Goal: Task Accomplishment & Management: Use online tool/utility

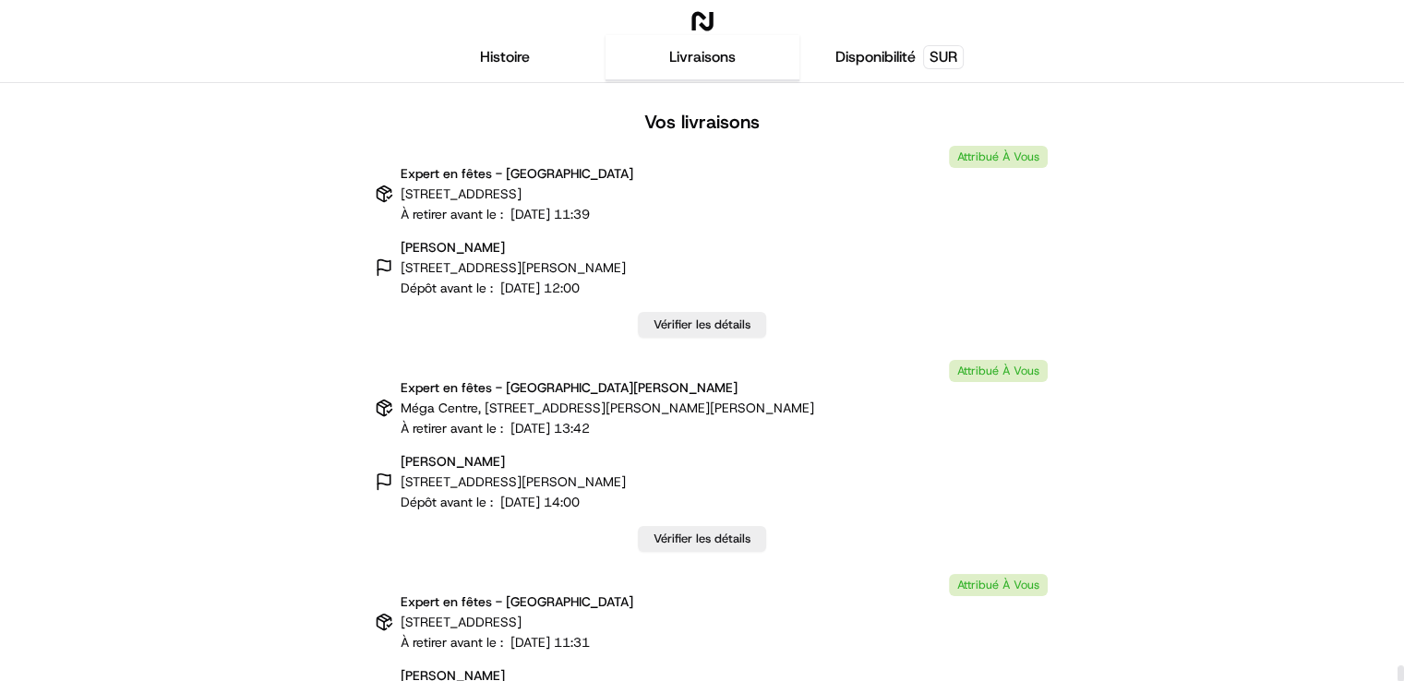
scroll to position [51675, 0]
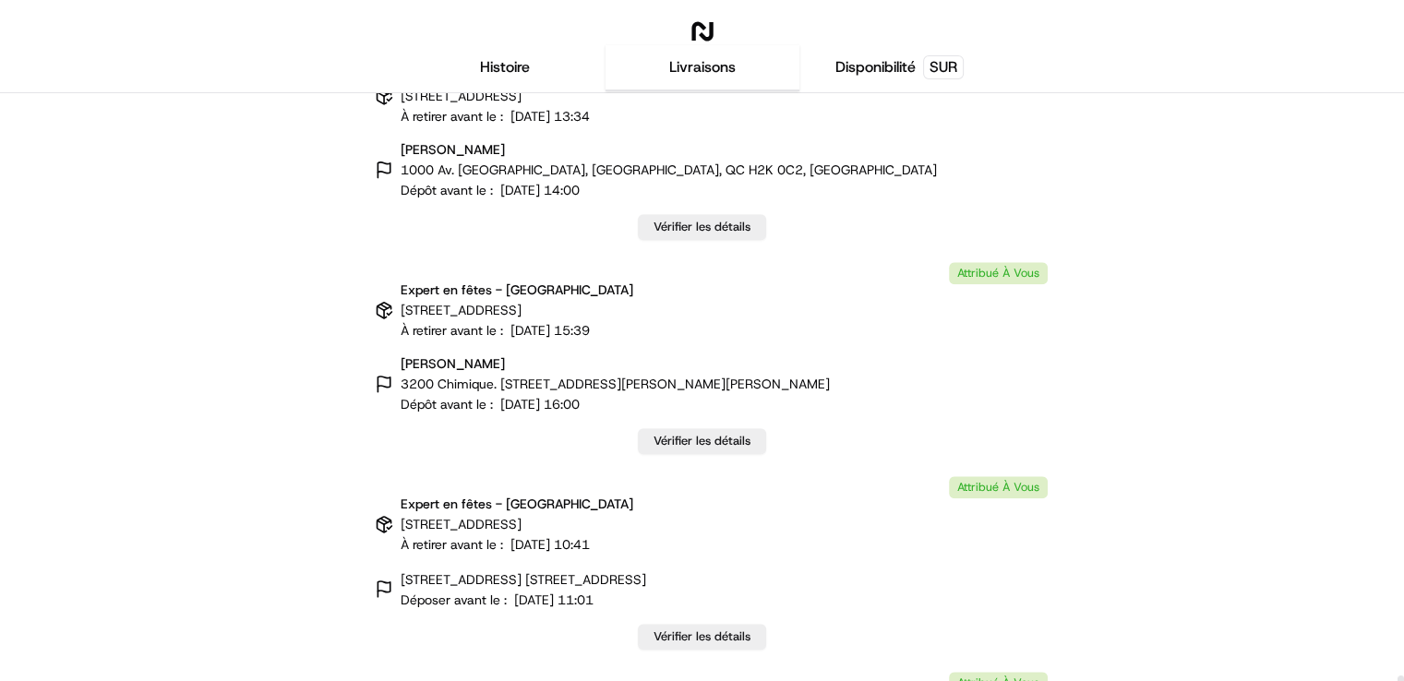
scroll to position [51675, 0]
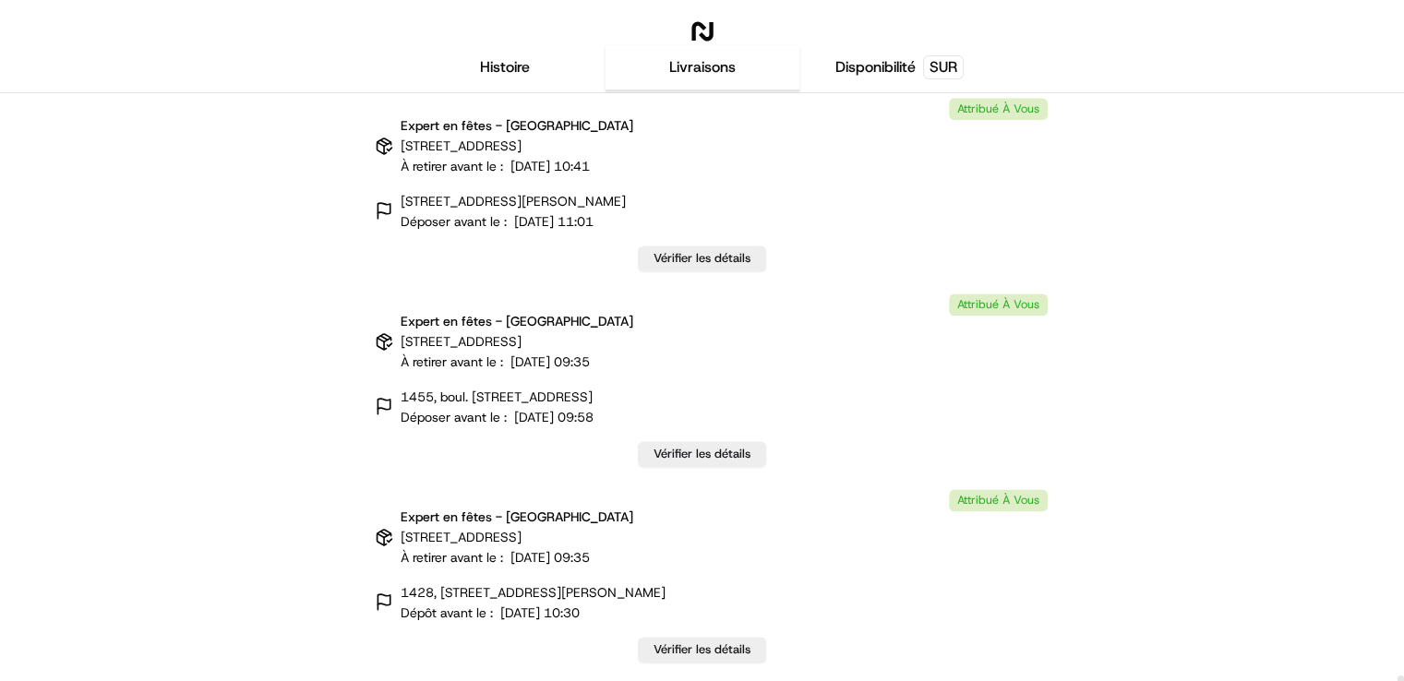
drag, startPoint x: 1401, startPoint y: 104, endPoint x: 1325, endPoint y: 627, distance: 528.7
click at [1401, 680] on div at bounding box center [1400, 683] width 6 height 17
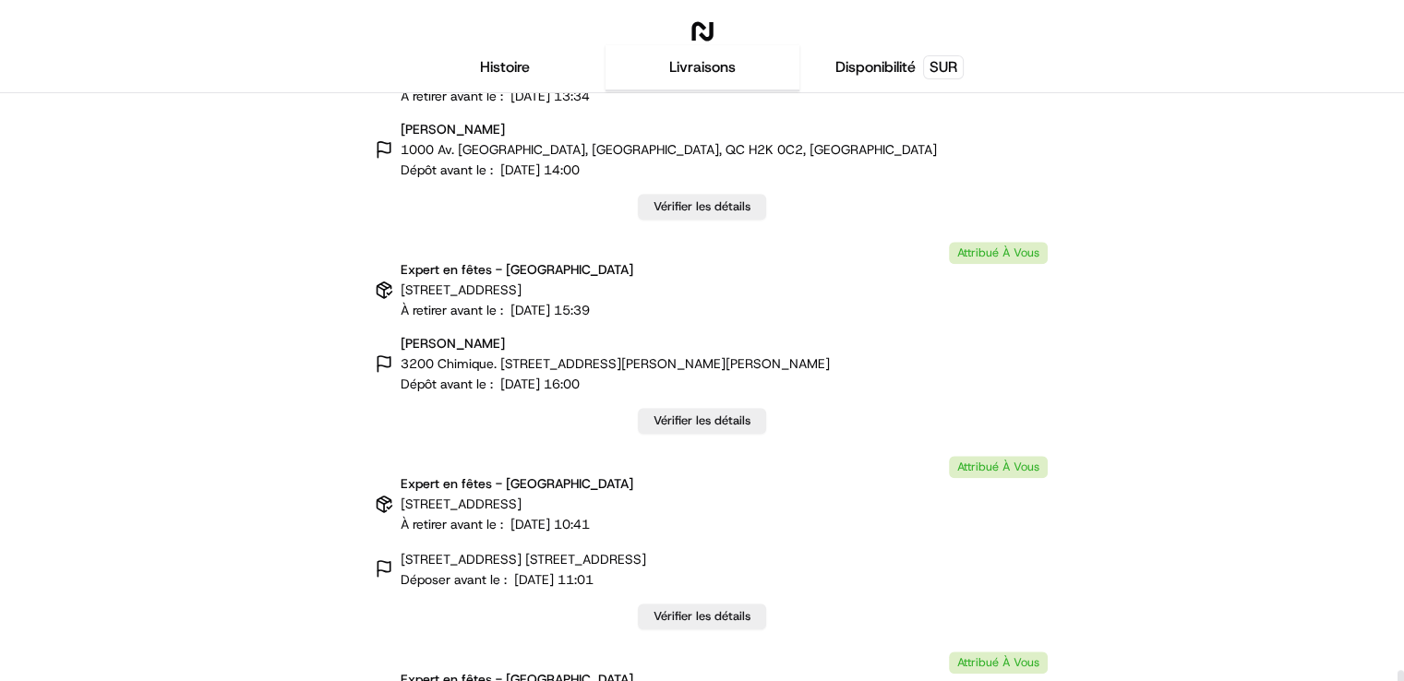
scroll to position [51213, 0]
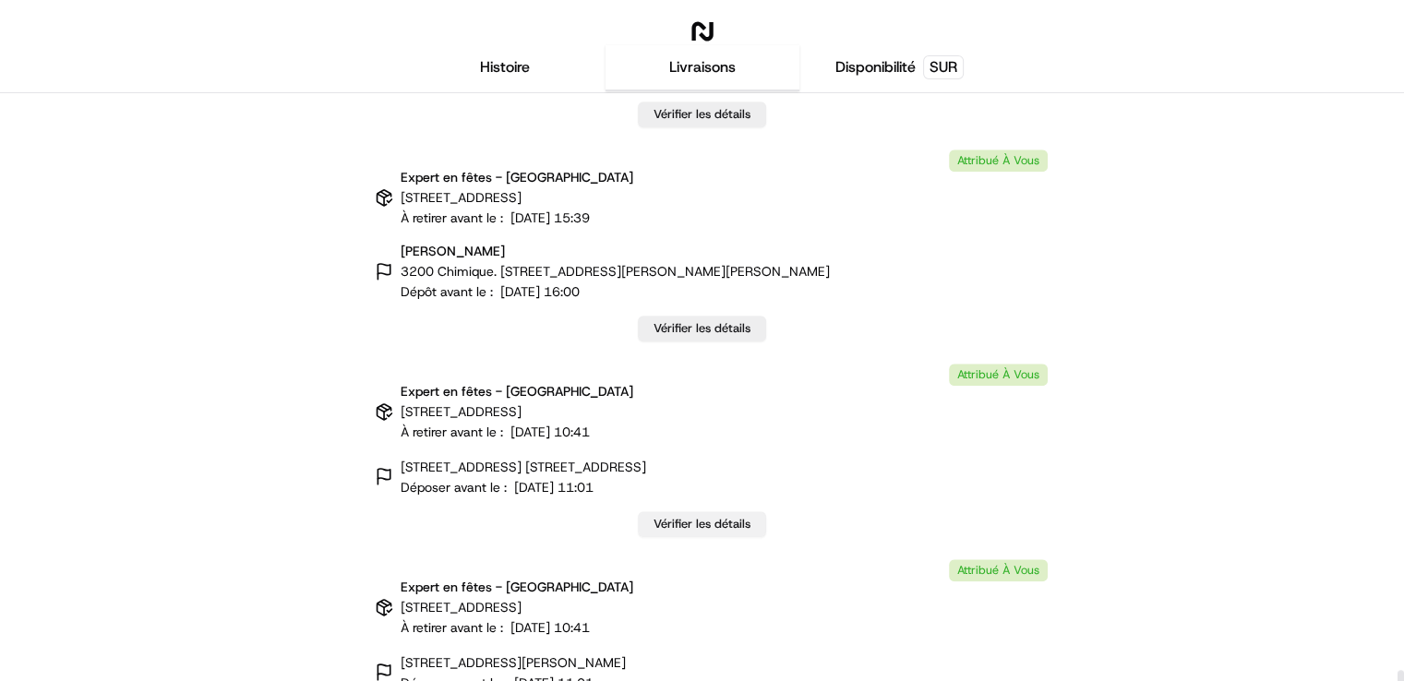
click at [683, 528] on font "Vérifier les détails" at bounding box center [701, 524] width 97 height 16
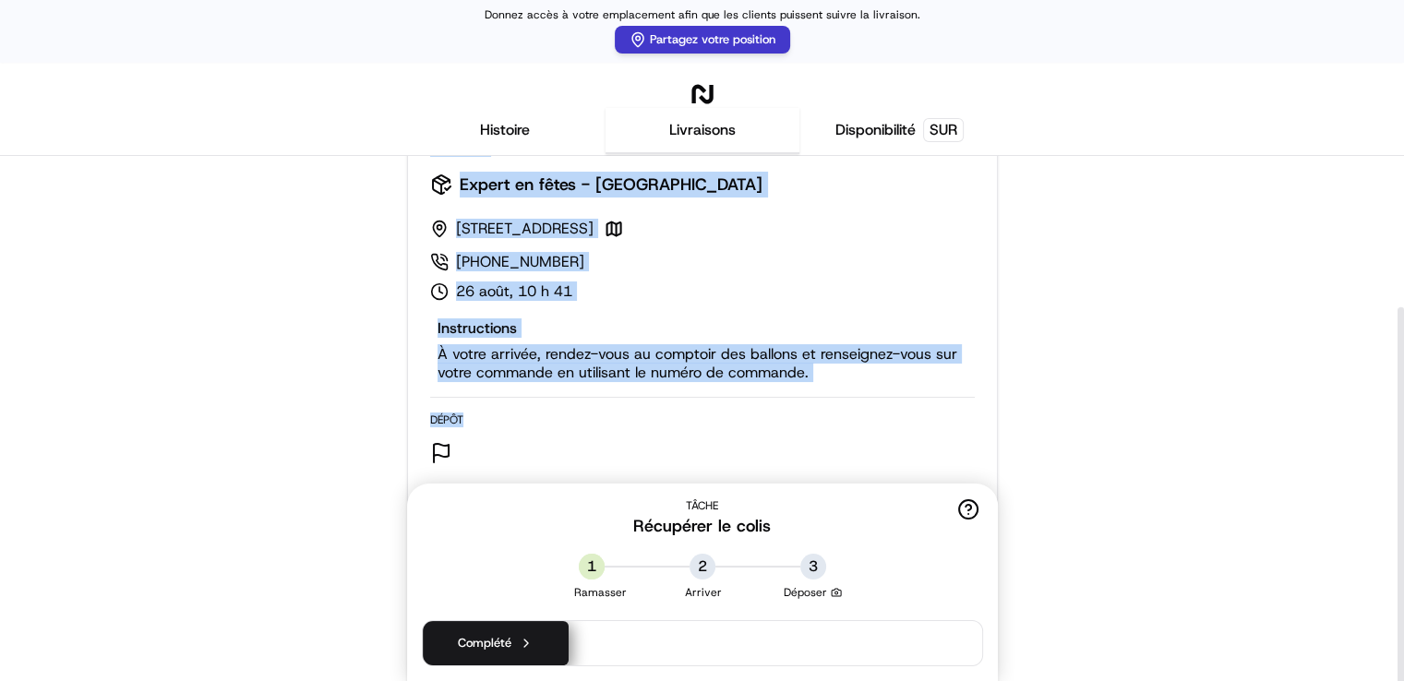
scroll to position [267, 0]
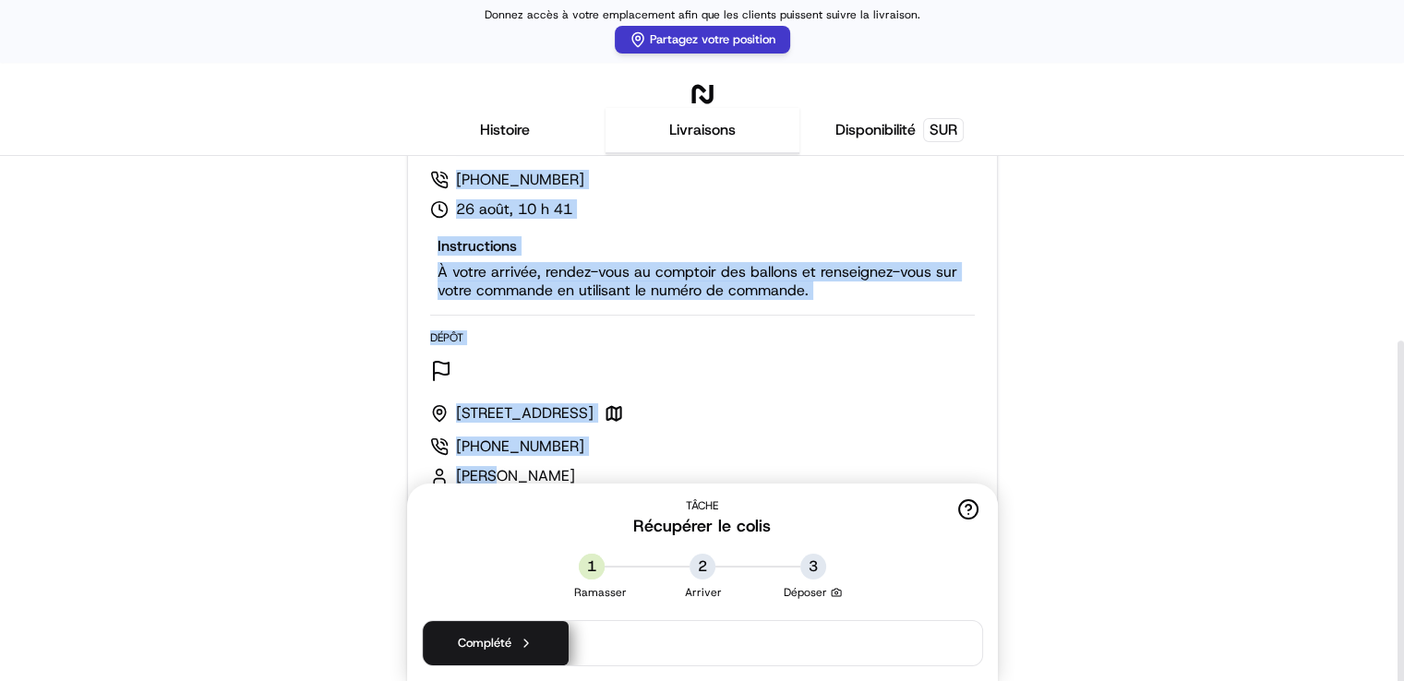
drag, startPoint x: 423, startPoint y: 329, endPoint x: 840, endPoint y: 472, distance: 440.6
click at [840, 472] on div "Ramasser Expert en fêtes - [GEOGRAPHIC_DATA] [STREET_ADDRESS] [PHONE_NUMBER] ao…" at bounding box center [702, 400] width 589 height 710
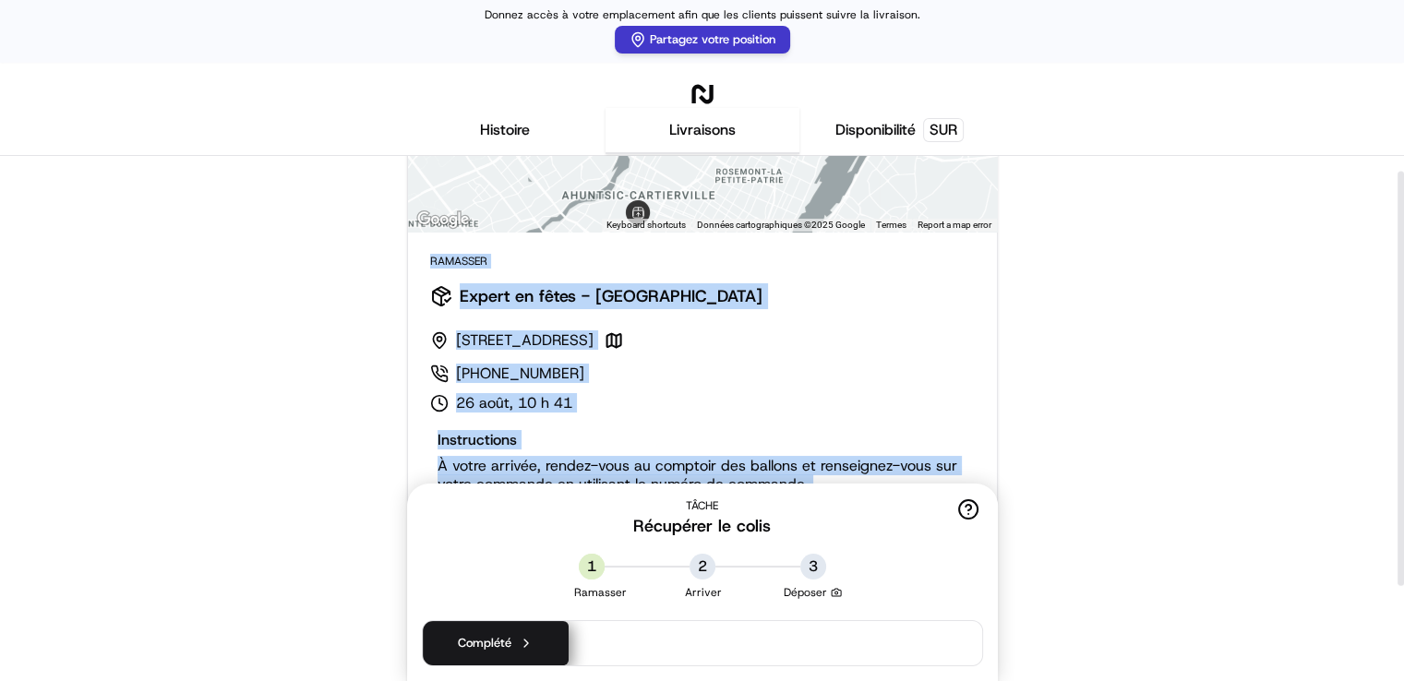
scroll to position [0, 0]
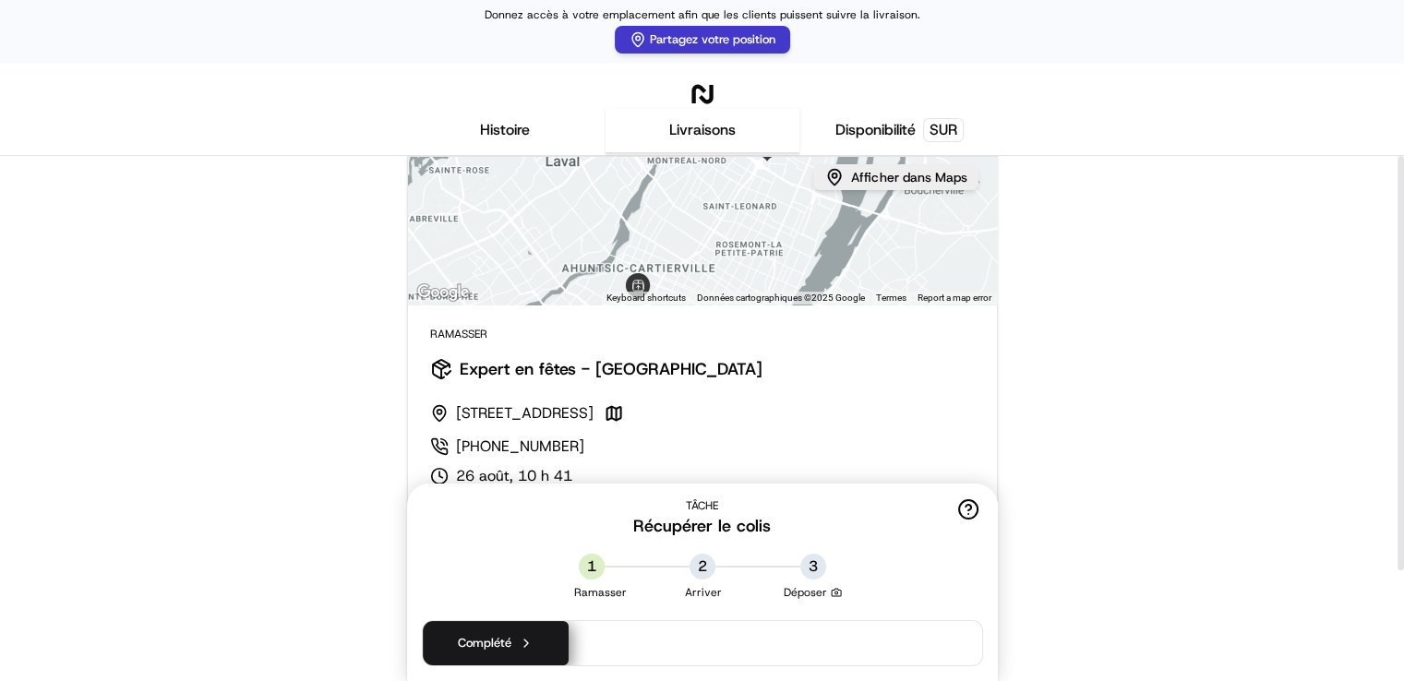
click at [258, 259] on div "← Move left → Move right ↑ Move up ↓ Move down + Zoom in - Zoom out Home Jump l…" at bounding box center [701, 589] width 1367 height 866
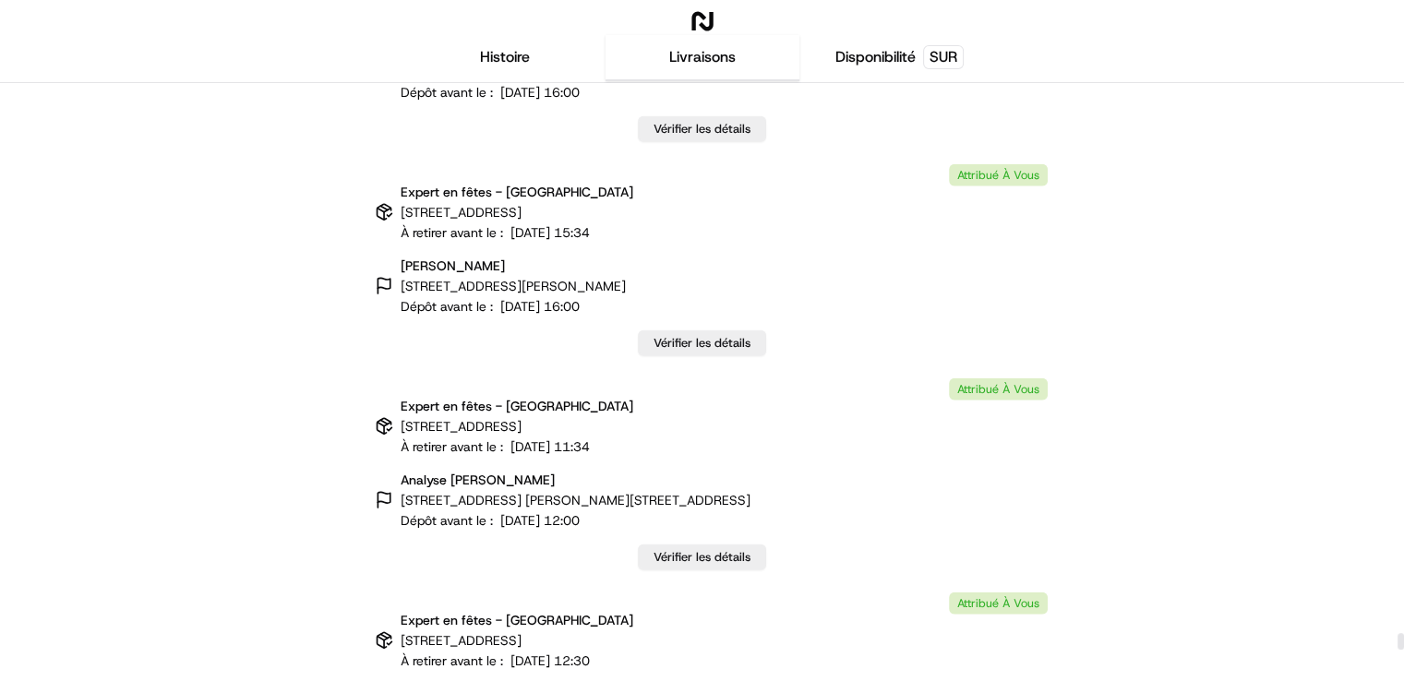
scroll to position [51675, 0]
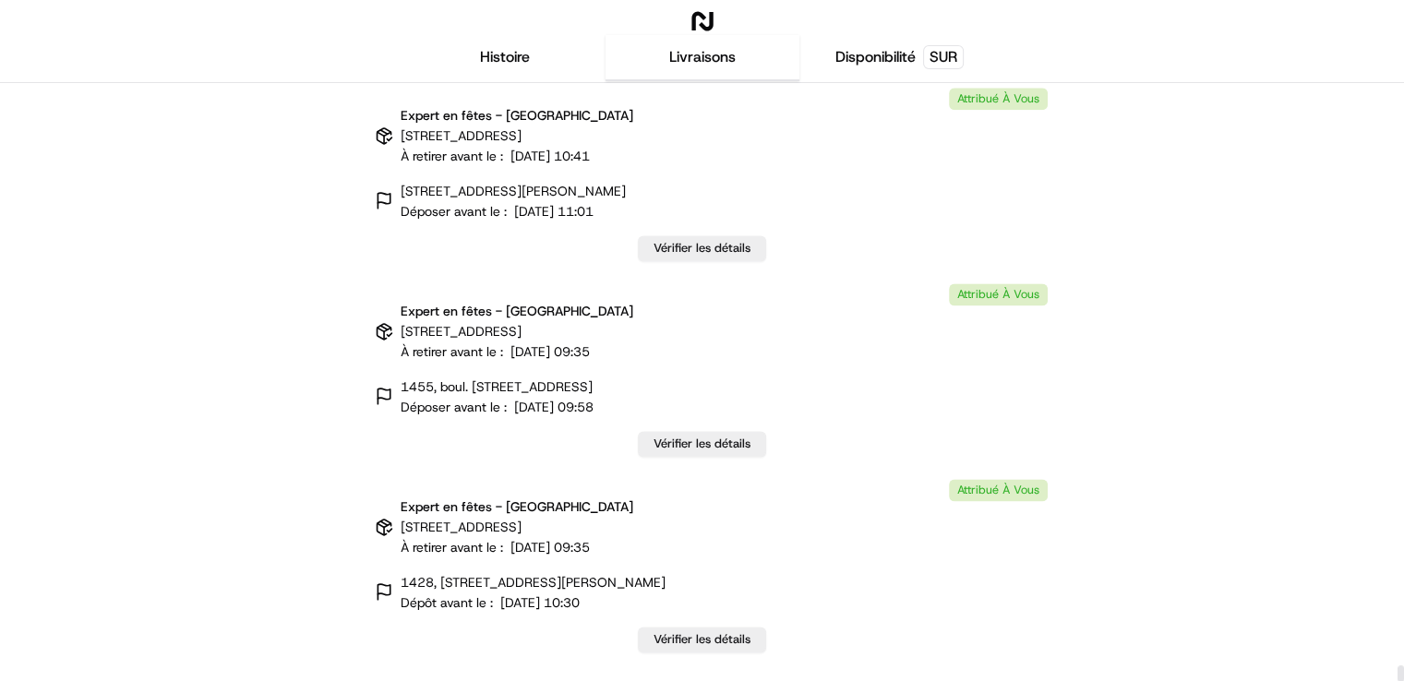
drag, startPoint x: 1397, startPoint y: 90, endPoint x: 1385, endPoint y: 716, distance: 626.7
click at [1397, 680] on div at bounding box center [1400, 673] width 6 height 17
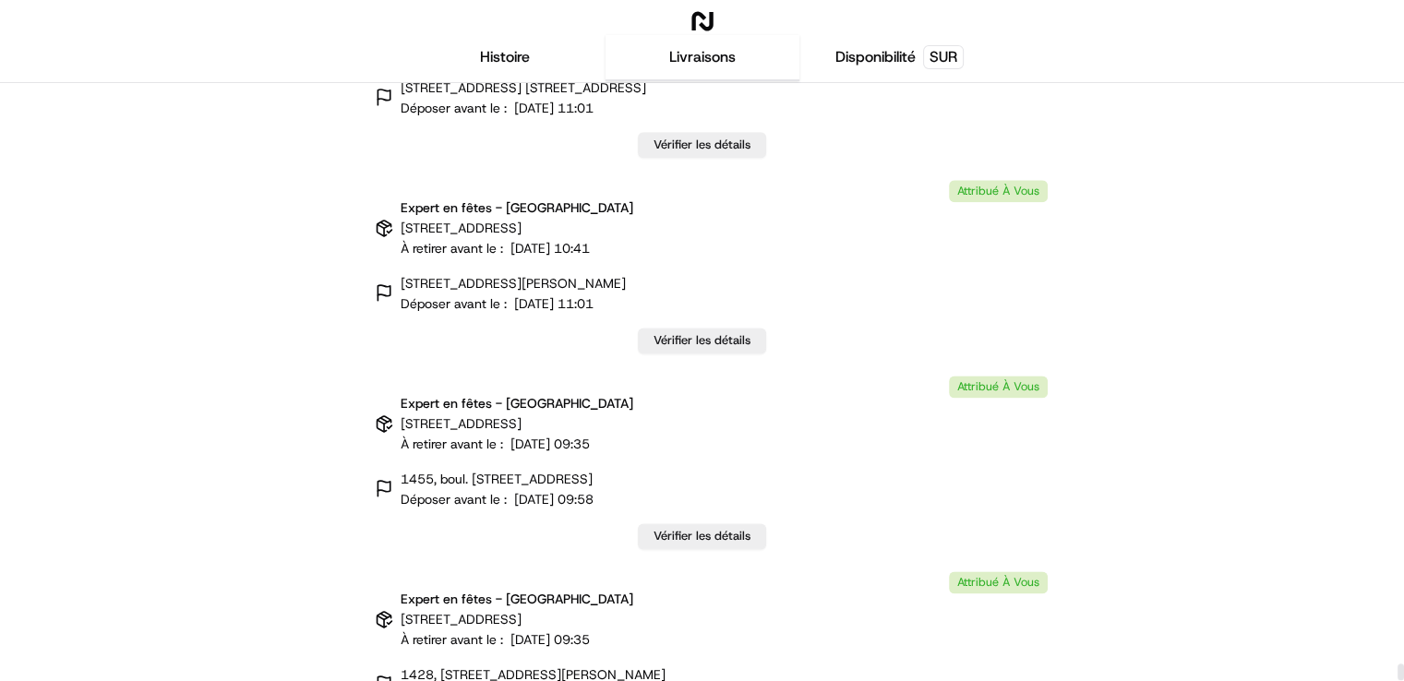
scroll to position [51490, 0]
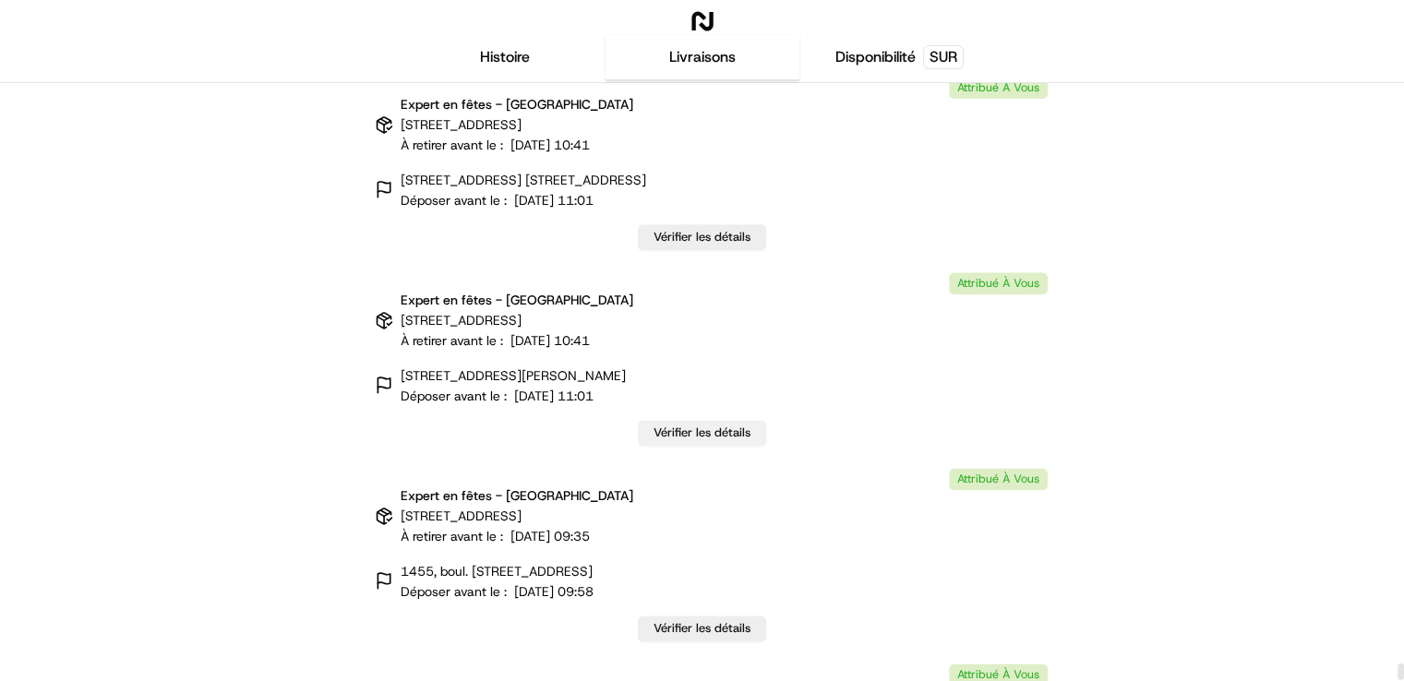
click at [679, 437] on font "Vérifier les détails" at bounding box center [701, 432] width 97 height 16
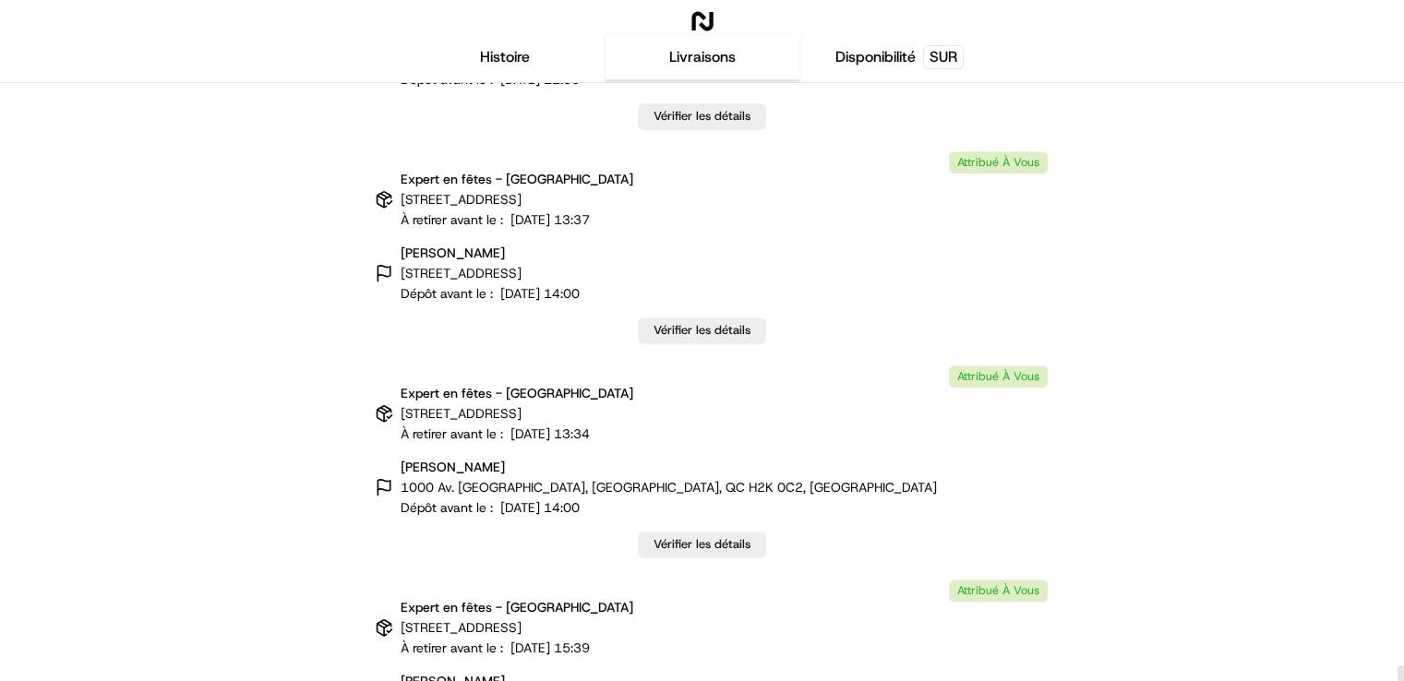
scroll to position [51675, 0]
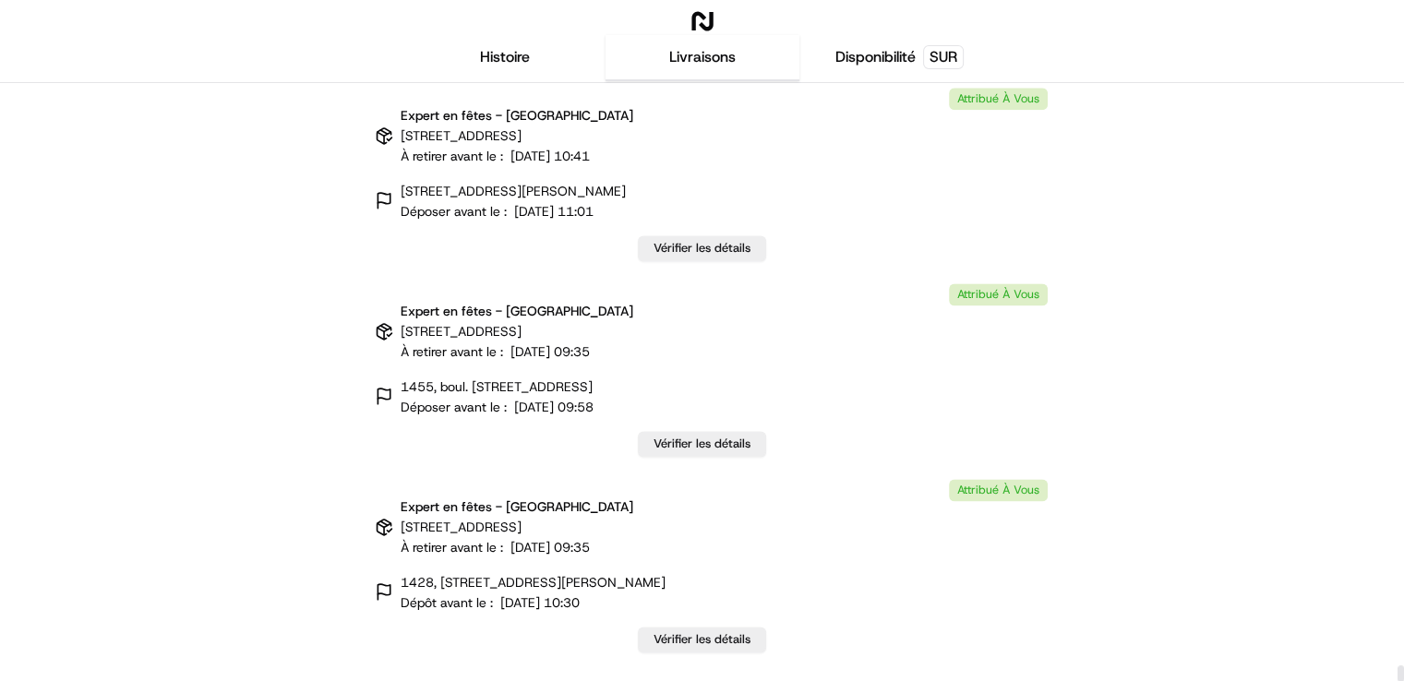
drag, startPoint x: 1398, startPoint y: 90, endPoint x: 1413, endPoint y: 716, distance: 626.7
click at [1404, 680] on div at bounding box center [1400, 673] width 6 height 17
click at [671, 236] on link "Vérifier les détails" at bounding box center [702, 248] width 128 height 26
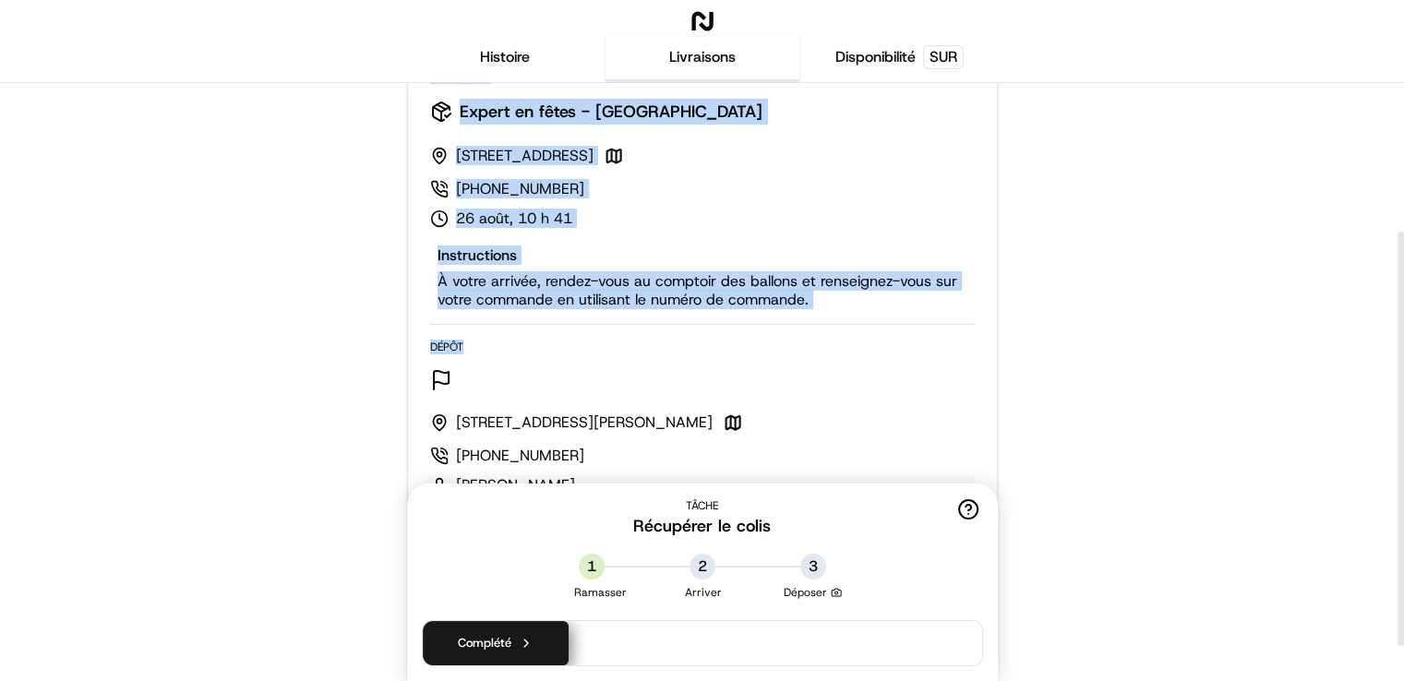
scroll to position [267, 0]
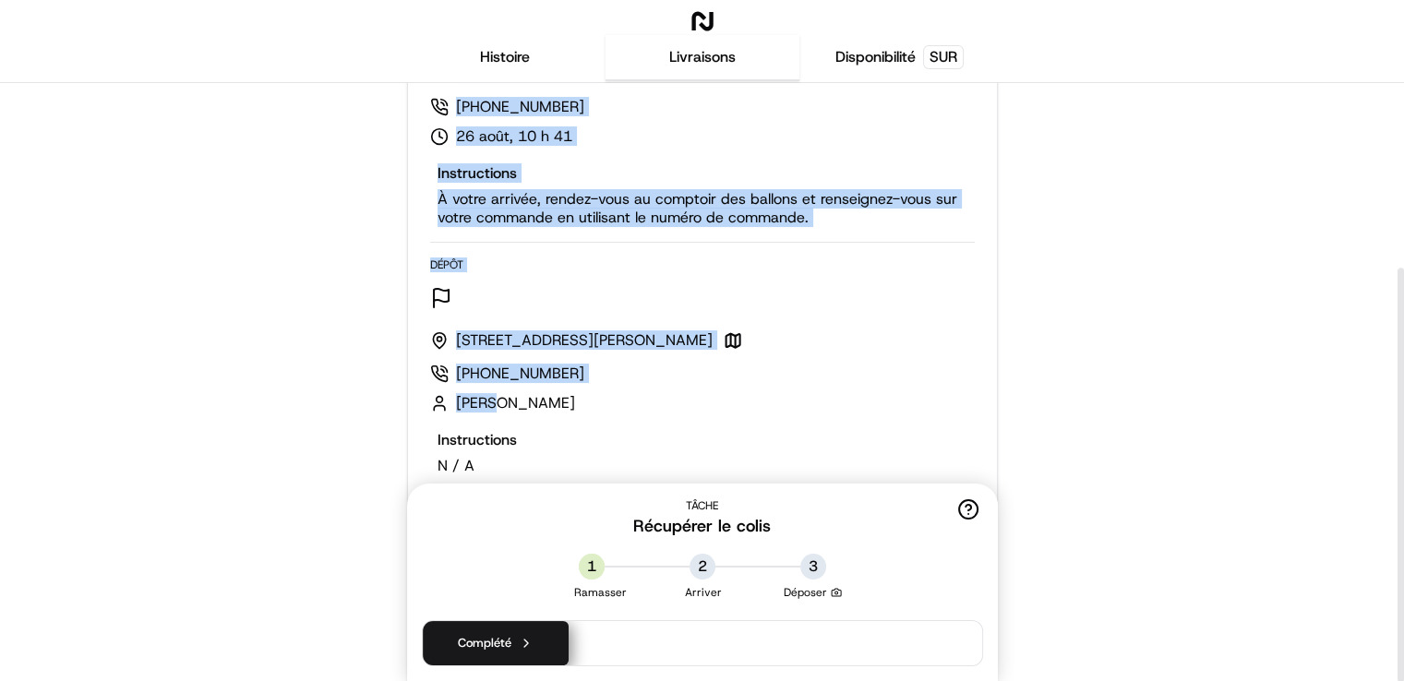
drag, startPoint x: 424, startPoint y: 254, endPoint x: 698, endPoint y: 390, distance: 305.4
click at [698, 390] on div "Ramasser Expert en fêtes - [GEOGRAPHIC_DATA] [STREET_ADDRESS] [PHONE_NUMBER] ao…" at bounding box center [702, 327] width 589 height 710
click at [45, 119] on div "← Déplacer vers la gauche → Déplacez-vous vers la droite ↑ Monter ↓ Descendre +…" at bounding box center [701, 249] width 1367 height 866
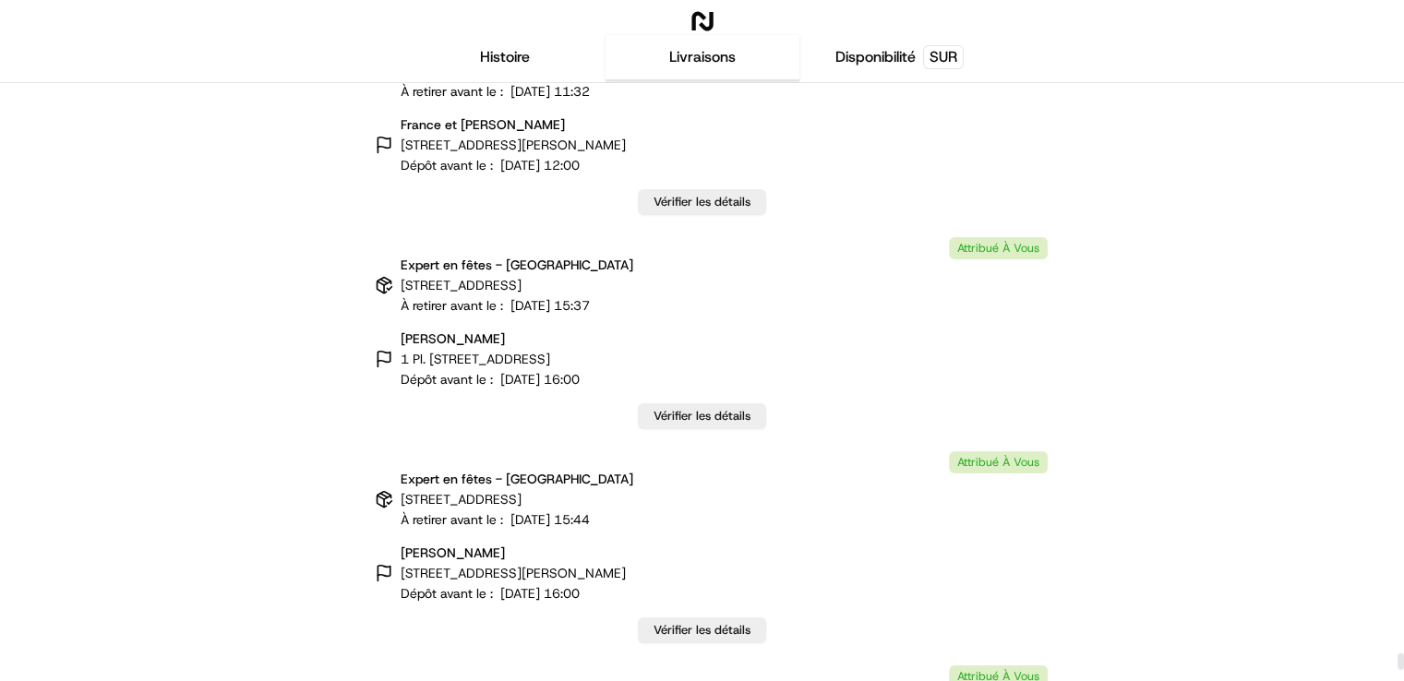
scroll to position [51675, 0]
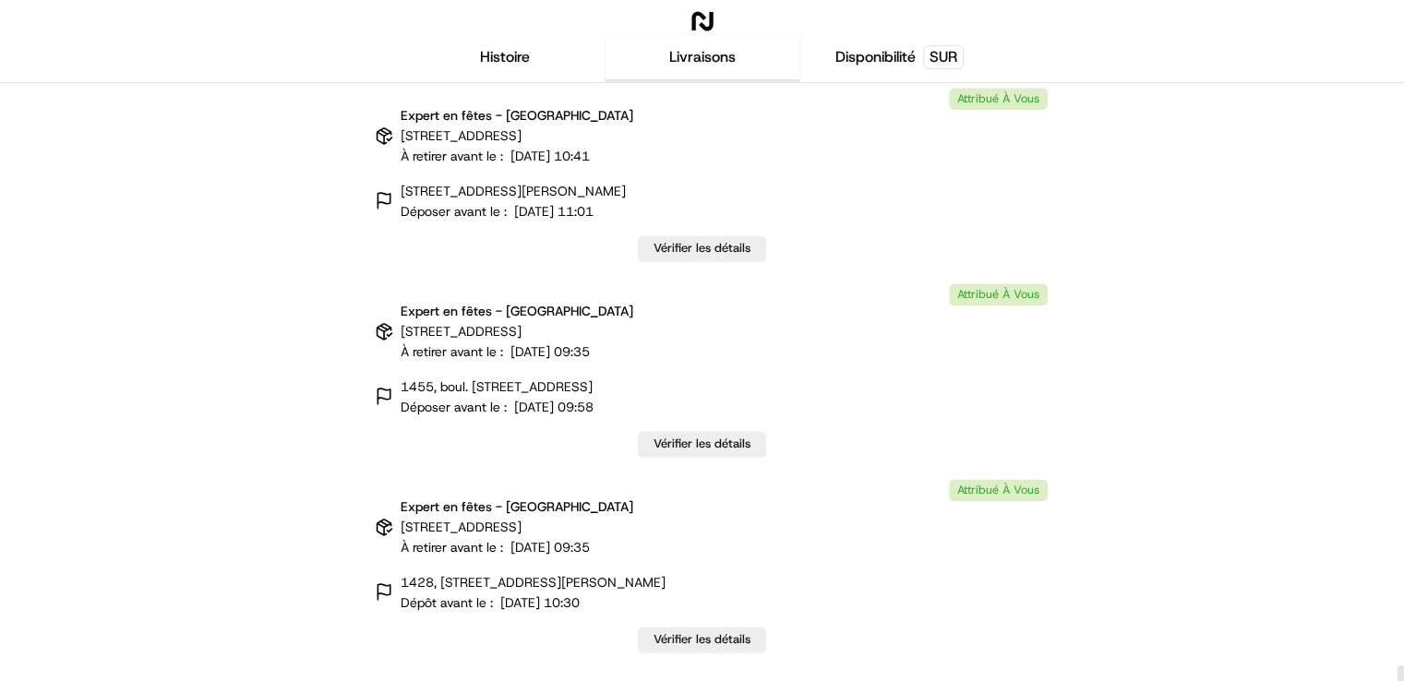
drag, startPoint x: 1402, startPoint y: 90, endPoint x: 1389, endPoint y: 716, distance: 625.8
click at [1397, 680] on div at bounding box center [1400, 673] width 6 height 17
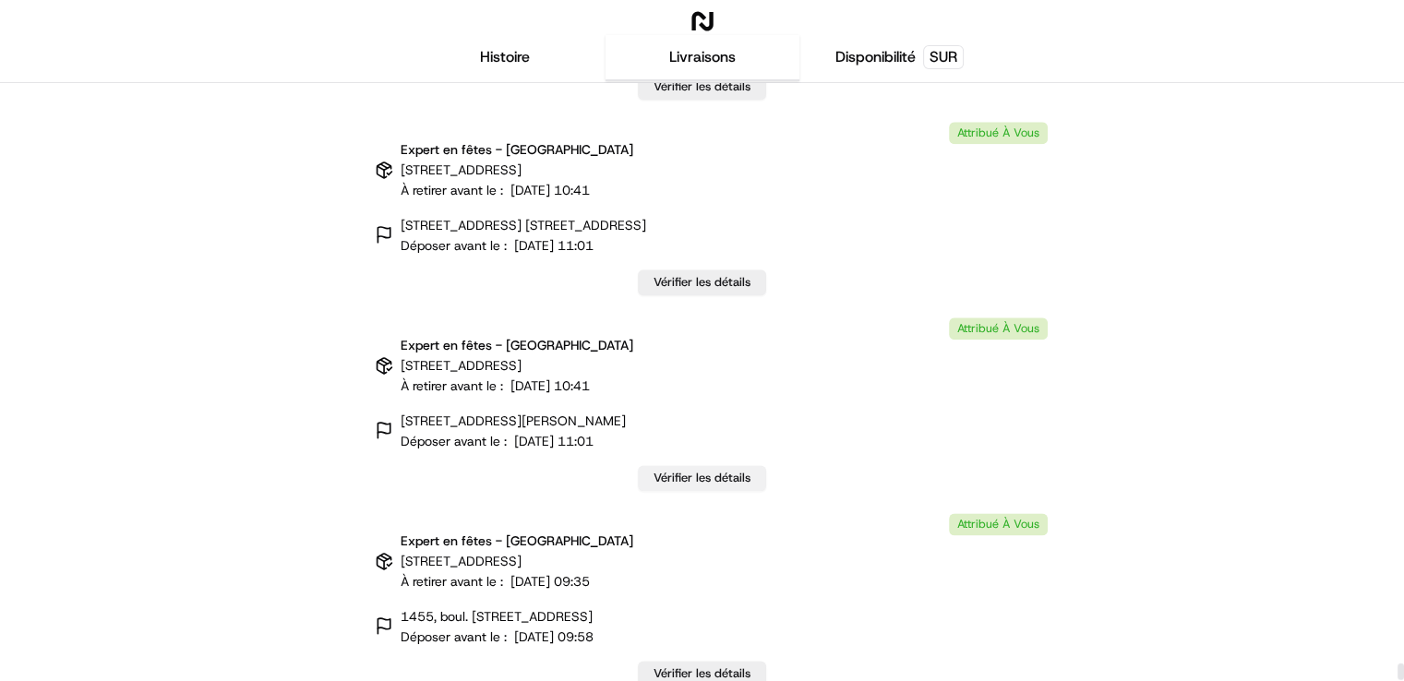
scroll to position [51490, 0]
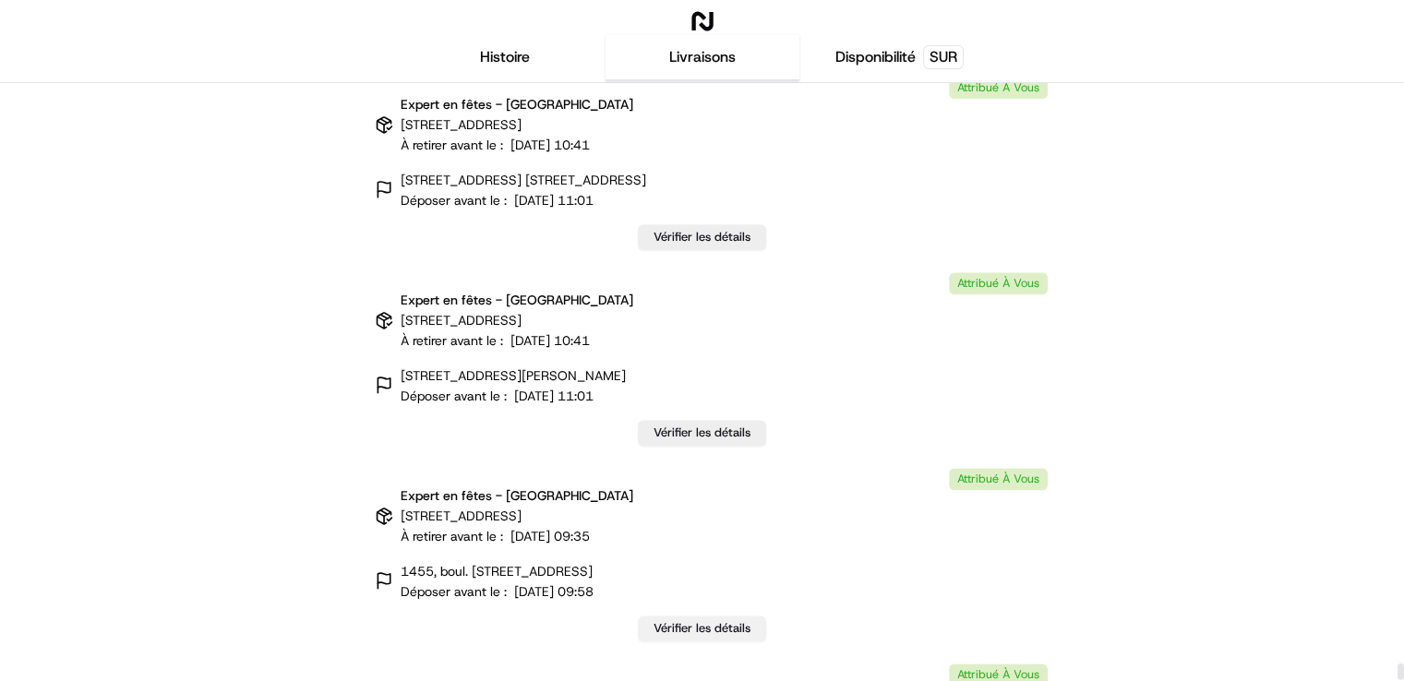
click at [675, 627] on font "Vérifier les détails" at bounding box center [701, 628] width 97 height 16
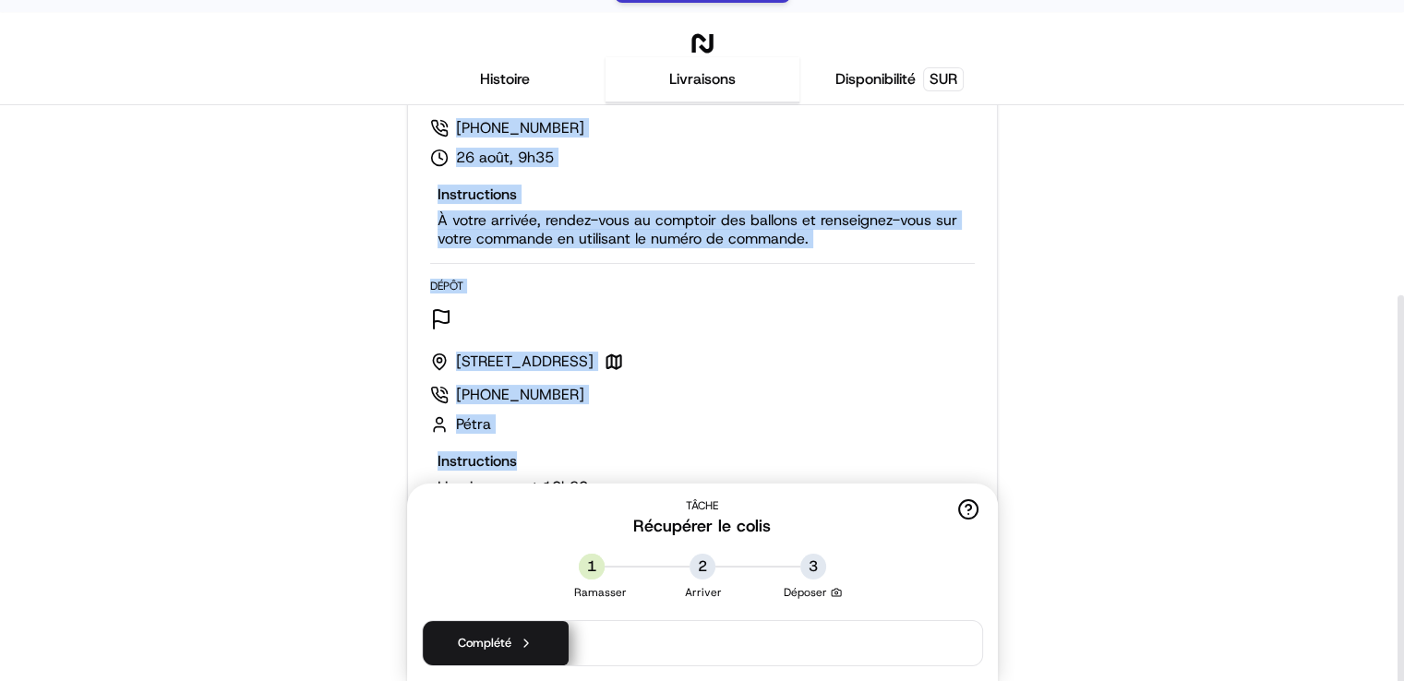
scroll to position [73, 0]
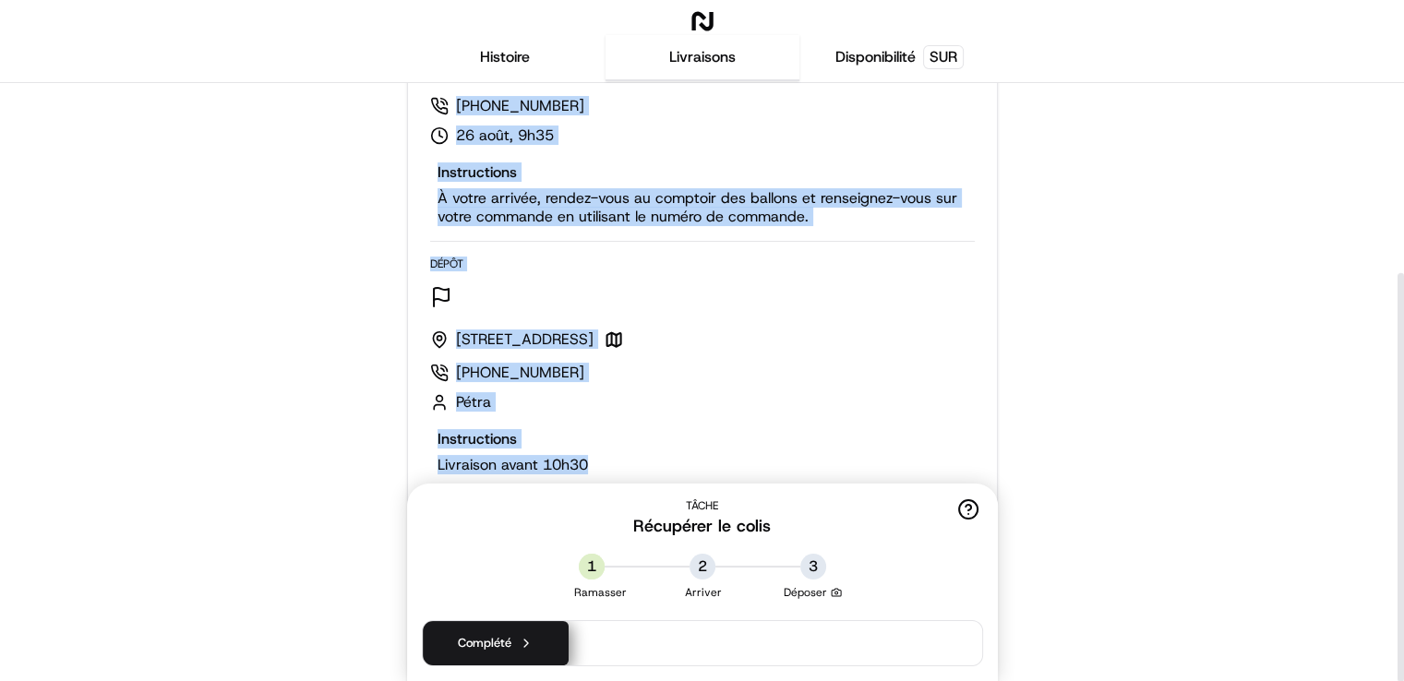
drag, startPoint x: 424, startPoint y: 326, endPoint x: 664, endPoint y: 460, distance: 274.7
click at [664, 460] on div "Ramasser Expert en fêtes - [GEOGRAPHIC_DATA] [STREET_ADDRESS] [PHONE_NUMBER] ao…" at bounding box center [702, 326] width 589 height 710
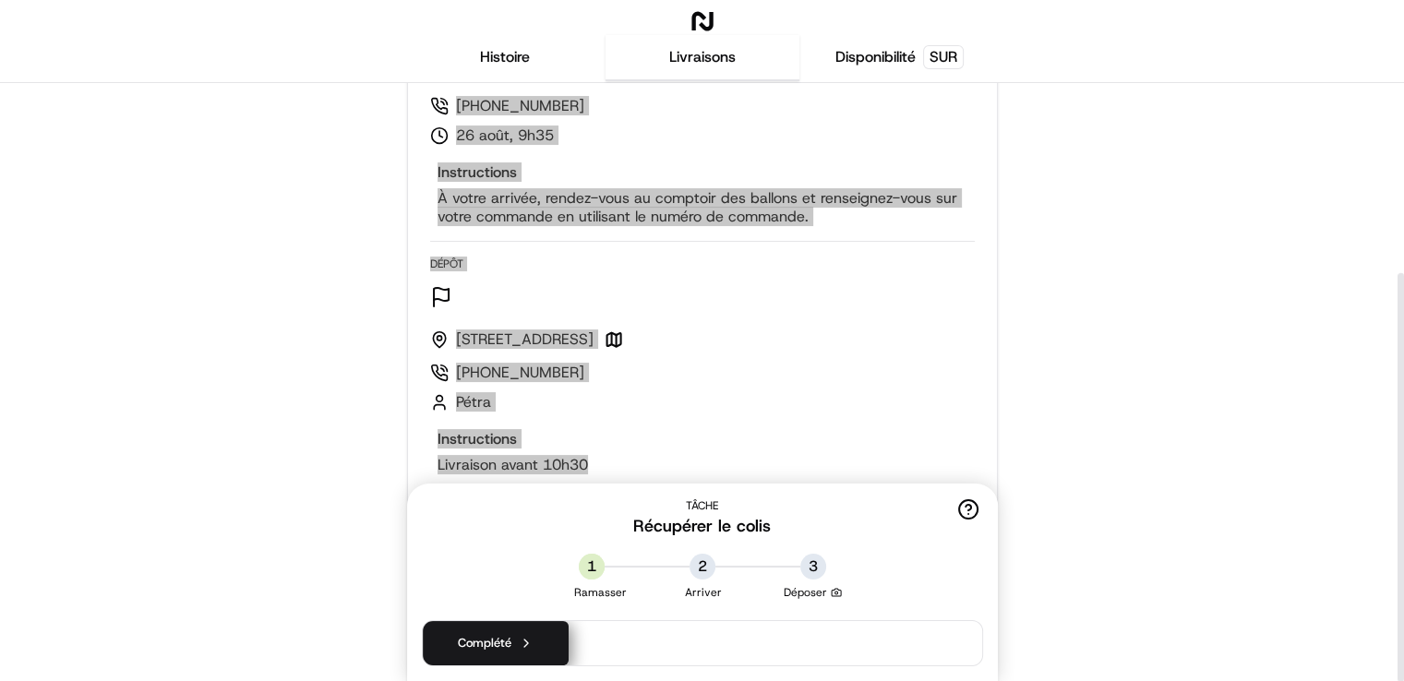
scroll to position [278, 0]
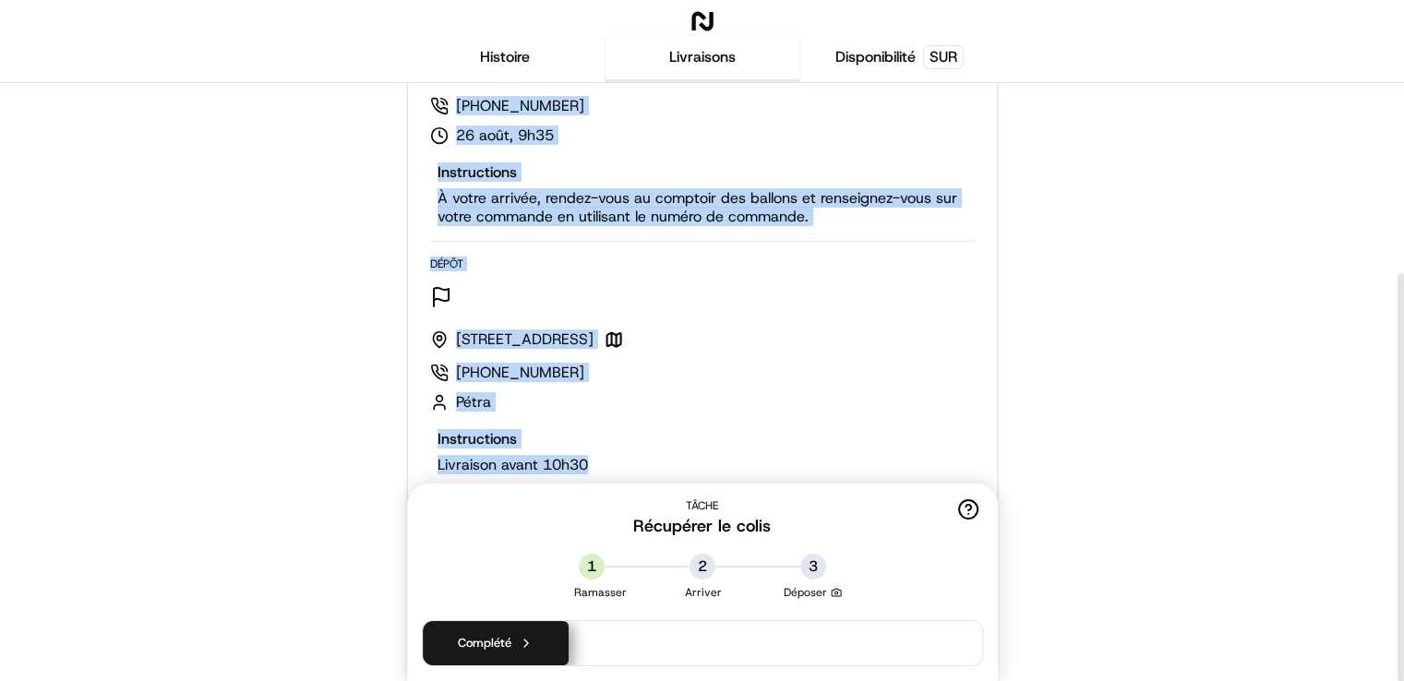
click at [1189, 271] on div "← Move left → Move right ↑ Move up ↓ Move down + Zoom in - Zoom out Home Jump l…" at bounding box center [701, 248] width 1367 height 866
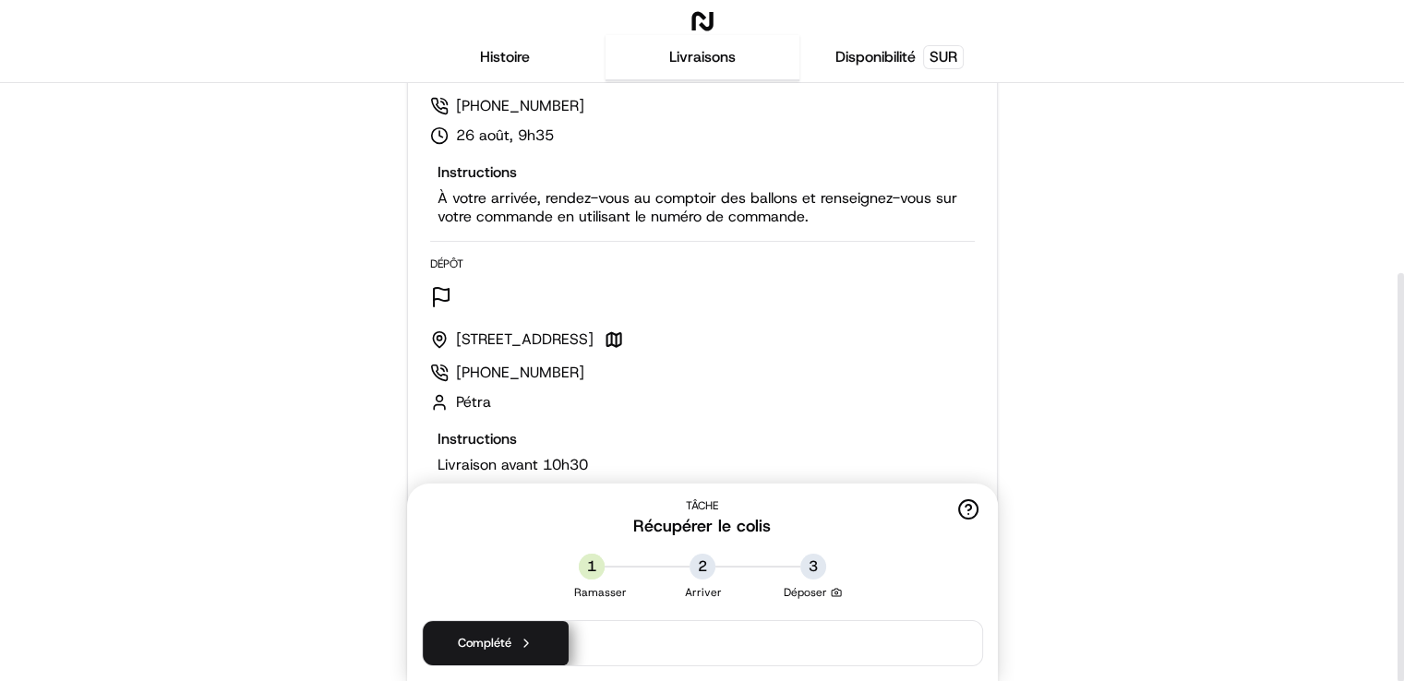
click at [78, 74] on div "Histoire Livraisons Disponibilité SUR" at bounding box center [702, 58] width 1404 height 49
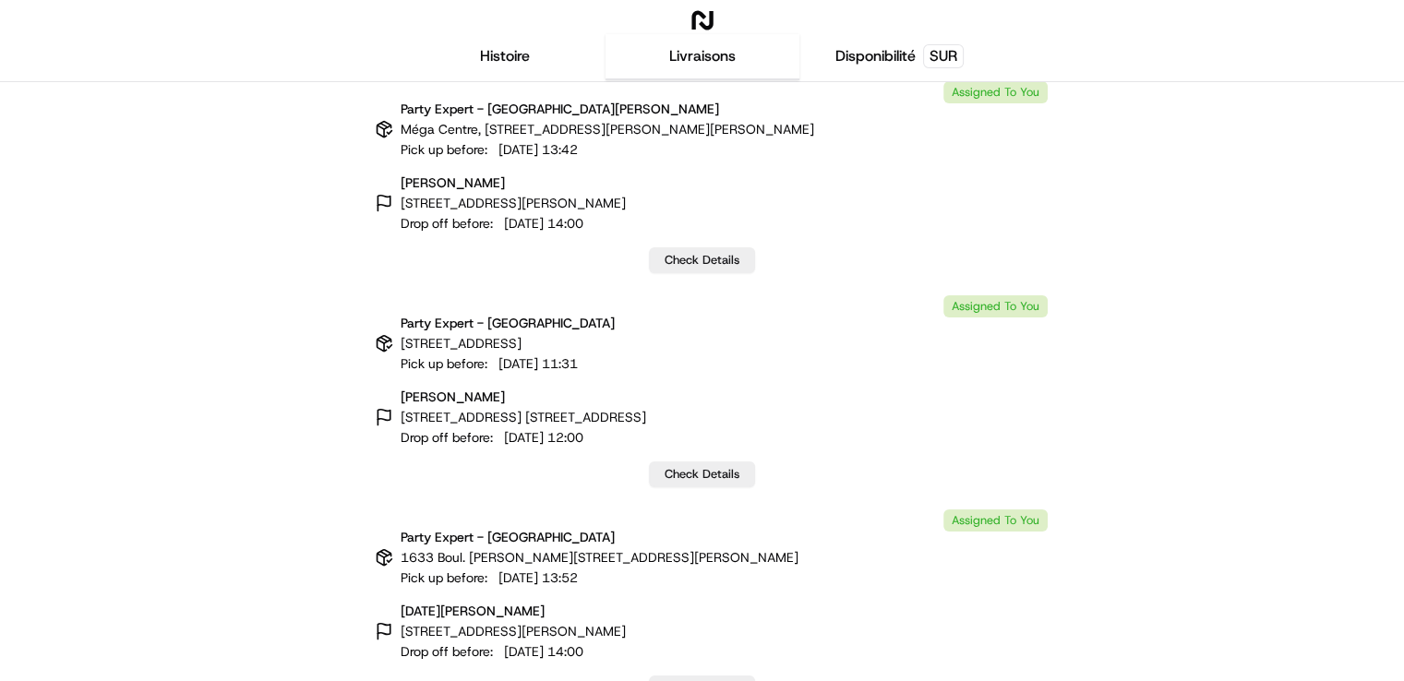
scroll to position [10, 0]
